Goal: Transaction & Acquisition: Purchase product/service

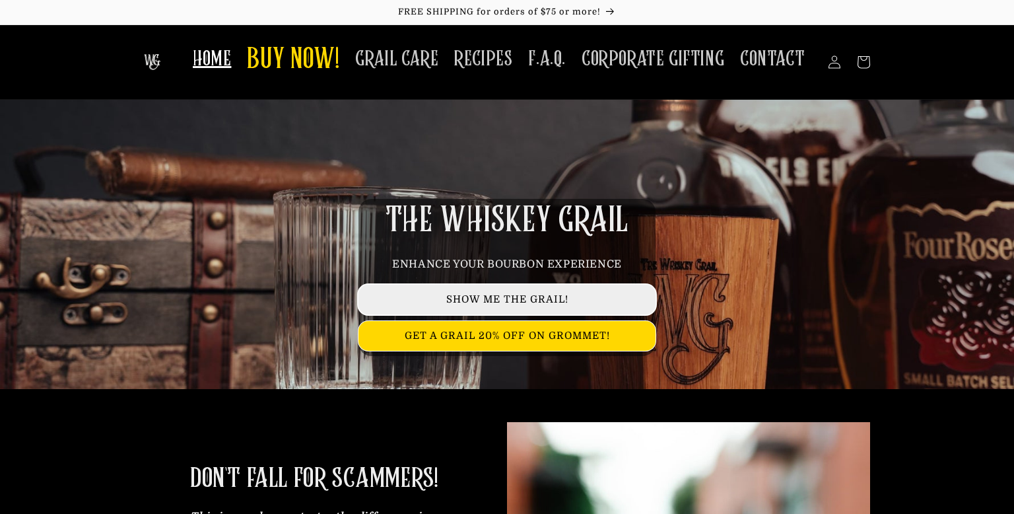
click at [400, 294] on link "SHOW ME THE GRAIL!" at bounding box center [506, 299] width 297 height 30
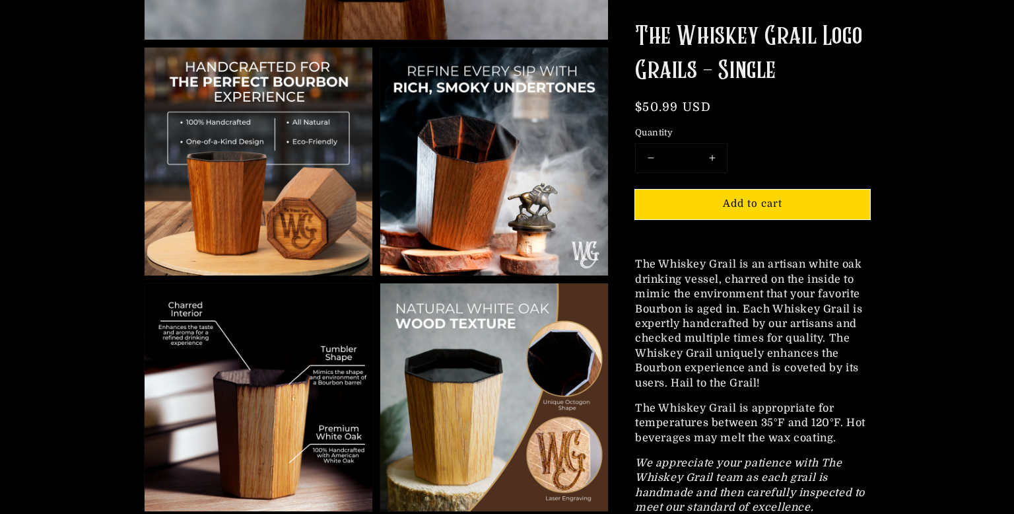
scroll to position [565, 0]
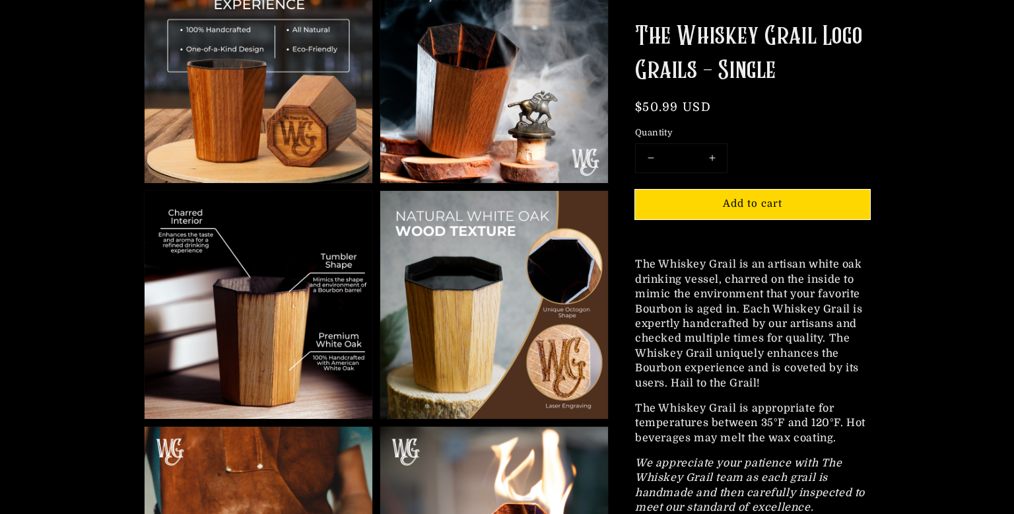
click at [400, 294] on img at bounding box center [494, 305] width 228 height 228
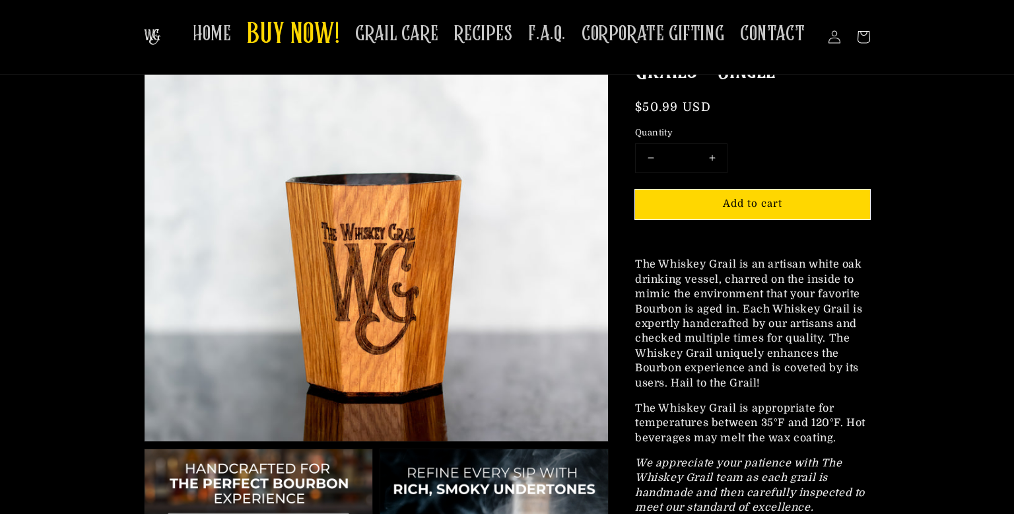
scroll to position [156, 0]
